Goal: Task Accomplishment & Management: Use online tool/utility

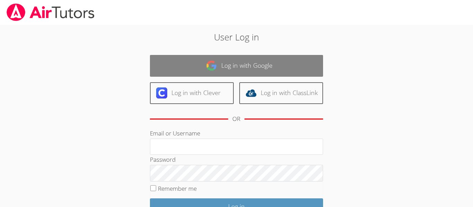
click at [202, 74] on link "Log in with Google" at bounding box center [236, 66] width 173 height 22
click at [202, 73] on link "Log in with Google" at bounding box center [236, 66] width 173 height 22
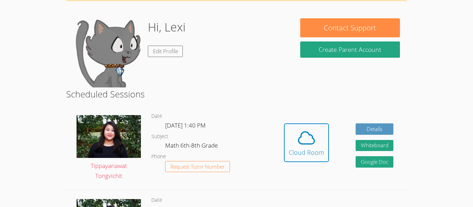
scroll to position [52, 0]
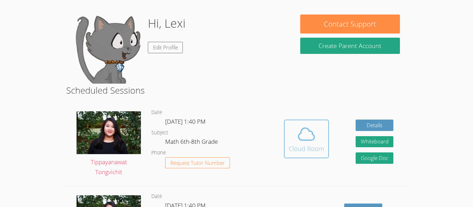
click at [315, 140] on icon at bounding box center [306, 134] width 19 height 19
click at [288, 141] on button "Cloud Room" at bounding box center [306, 139] width 45 height 39
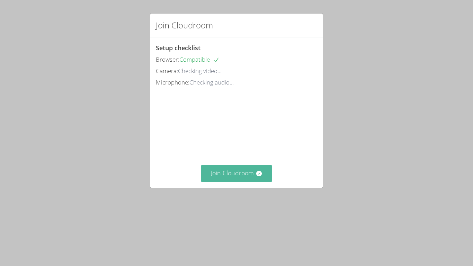
click at [0, 0] on div "Setup checklist Browser: Compatible Camera: Checking video... Microphone: Check…" at bounding box center [0, 0] width 0 height 0
click at [257, 187] on div "Join Cloudroom" at bounding box center [236, 173] width 172 height 28
click at [254, 182] on button "Join Cloudroom" at bounding box center [236, 173] width 71 height 17
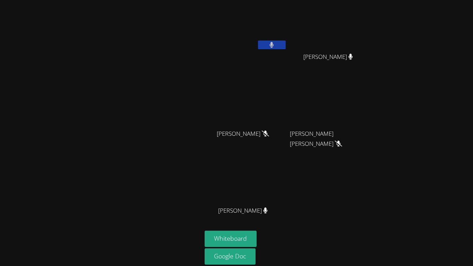
click at [274, 42] on button at bounding box center [272, 44] width 28 height 9
click at [274, 42] on icon at bounding box center [271, 45] width 7 height 6
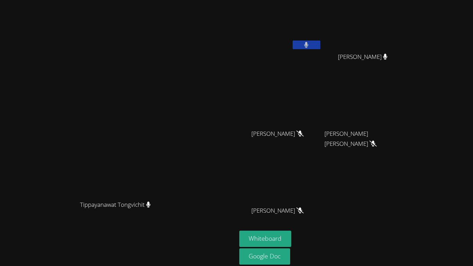
click at [308, 45] on icon at bounding box center [306, 45] width 4 height 6
click at [291, 207] on button "Whiteboard" at bounding box center [265, 238] width 52 height 16
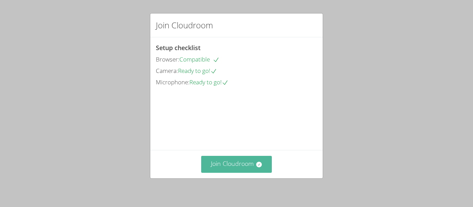
click at [248, 164] on button "Join Cloudroom" at bounding box center [236, 164] width 71 height 17
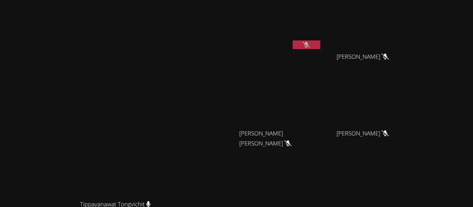
click at [310, 46] on icon at bounding box center [305, 45] width 7 height 6
click at [308, 46] on icon at bounding box center [306, 45] width 4 height 6
click at [320, 48] on button at bounding box center [306, 44] width 28 height 9
click at [320, 45] on button at bounding box center [306, 44] width 28 height 9
click at [320, 46] on button at bounding box center [306, 44] width 28 height 9
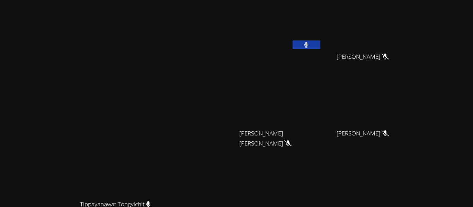
click at [320, 46] on button at bounding box center [306, 44] width 28 height 9
click at [320, 47] on button at bounding box center [306, 44] width 28 height 9
click at [320, 46] on button at bounding box center [306, 44] width 28 height 9
click at [310, 43] on icon at bounding box center [305, 45] width 7 height 6
click at [308, 44] on icon at bounding box center [306, 45] width 4 height 6
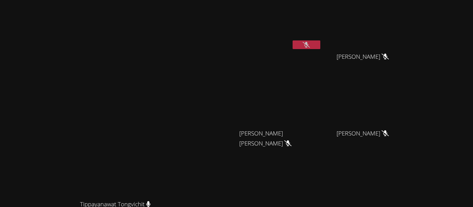
click at [310, 44] on icon at bounding box center [305, 45] width 7 height 6
click at [308, 44] on icon at bounding box center [306, 45] width 4 height 6
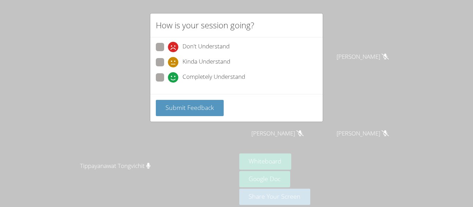
click at [195, 62] on span "Kinda Understand" at bounding box center [206, 62] width 48 height 10
click at [174, 62] on input "Kinda Understand" at bounding box center [171, 61] width 6 height 6
radio input "true"
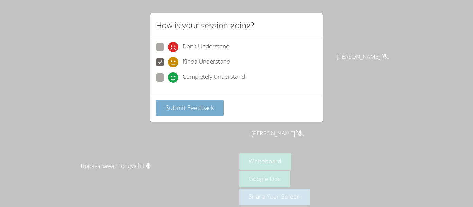
click at [203, 102] on button "Submit Feedback" at bounding box center [190, 108] width 68 height 16
